Goal: Find specific page/section

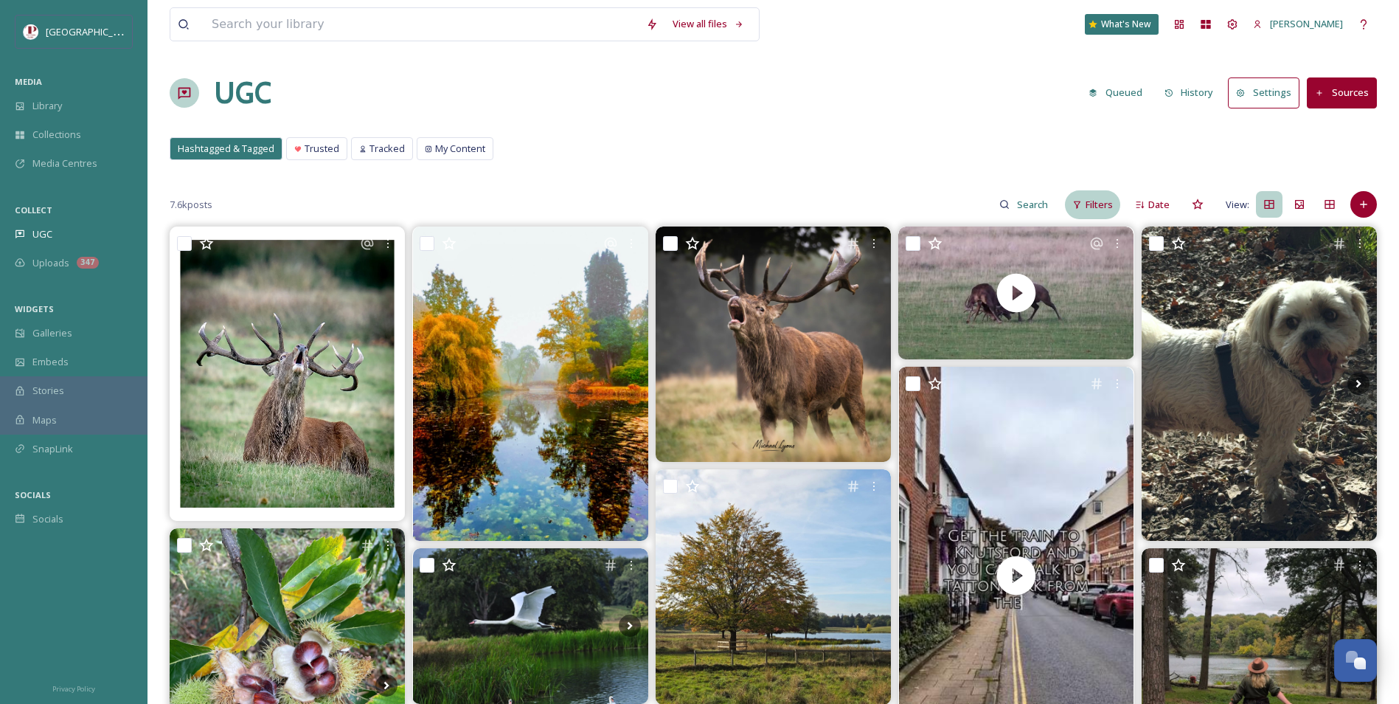
click at [1093, 199] on span "Filters" at bounding box center [1099, 205] width 27 height 14
click at [820, 142] on div "Hashtagged & Tagged Trusted Tracked My Content Hashtagged & Tagged Trusted Trac…" at bounding box center [773, 152] width 1207 height 30
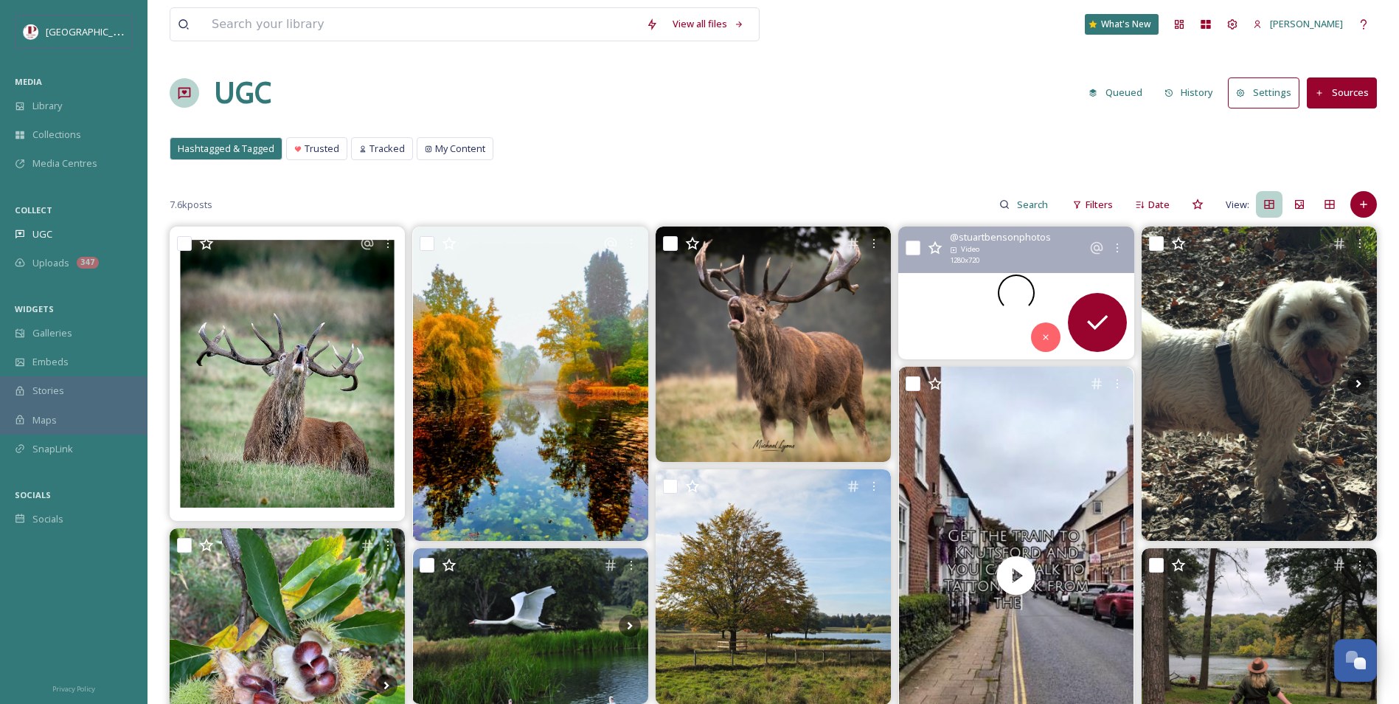
scroll to position [295, 0]
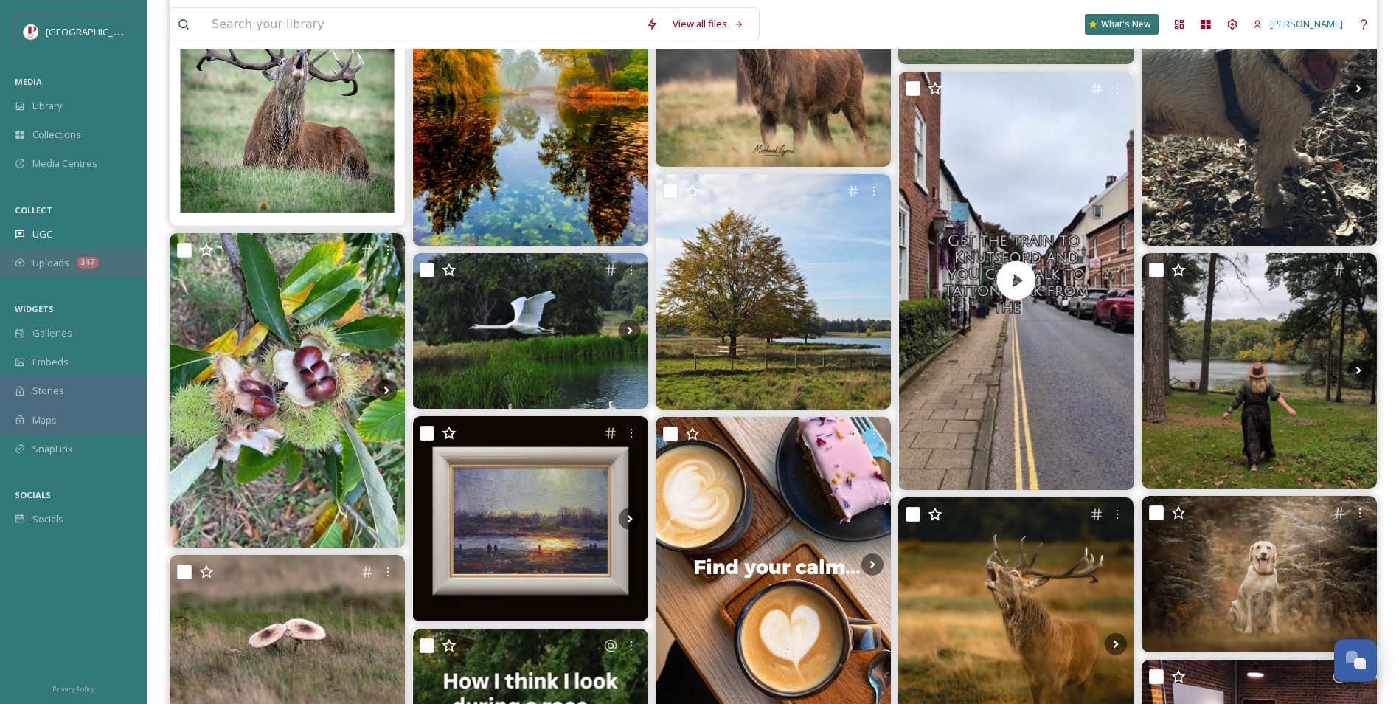
click at [72, 256] on div "Uploads 347" at bounding box center [73, 263] width 147 height 29
